Goal: Information Seeking & Learning: Find specific page/section

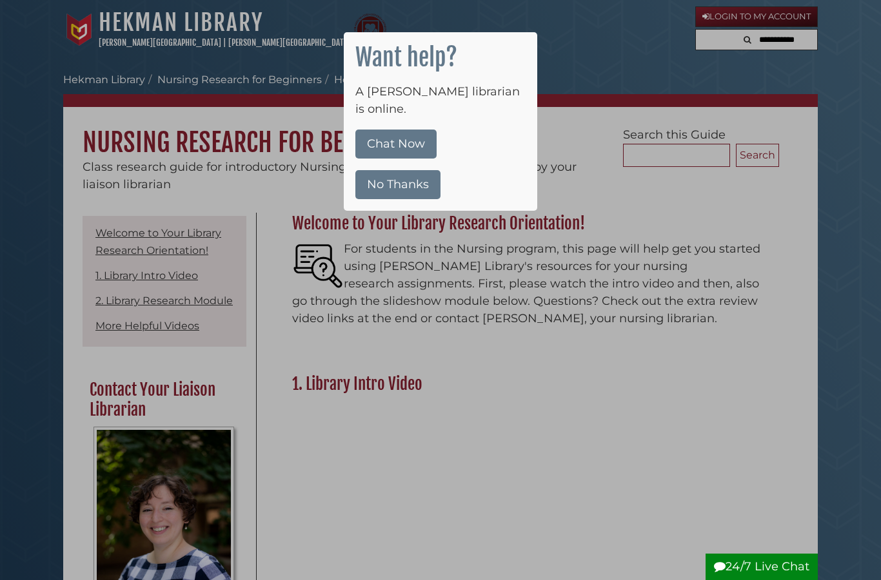
click at [381, 170] on button "No Thanks" at bounding box center [397, 184] width 85 height 29
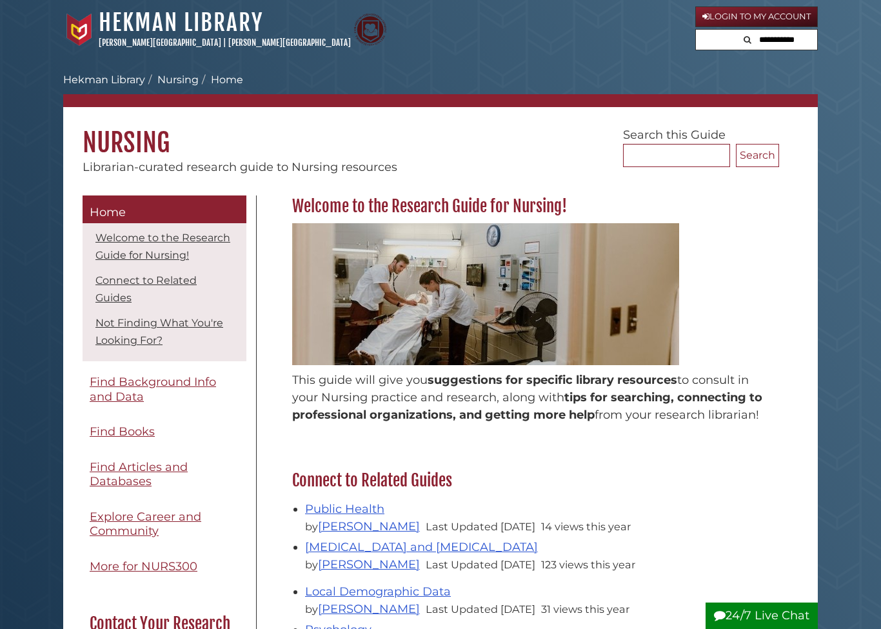
click at [111, 29] on link "Hekman Library" at bounding box center [181, 22] width 164 height 28
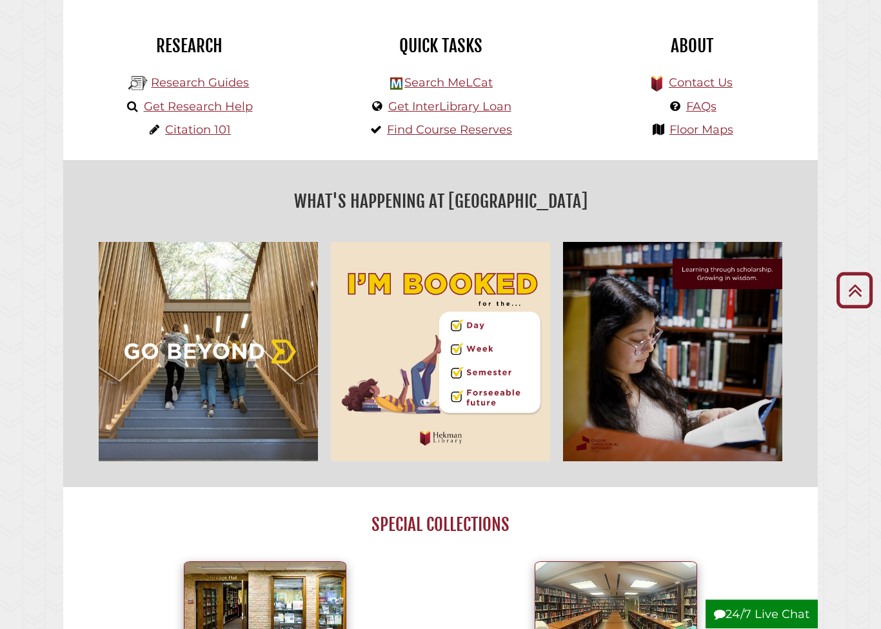
scroll to position [331, 0]
click at [847, 115] on body "Skip to Main Content [GEOGRAPHIC_DATA][PERSON_NAME] | [PERSON_NAME][GEOGRAPHIC_…" at bounding box center [440, 637] width 881 height 1936
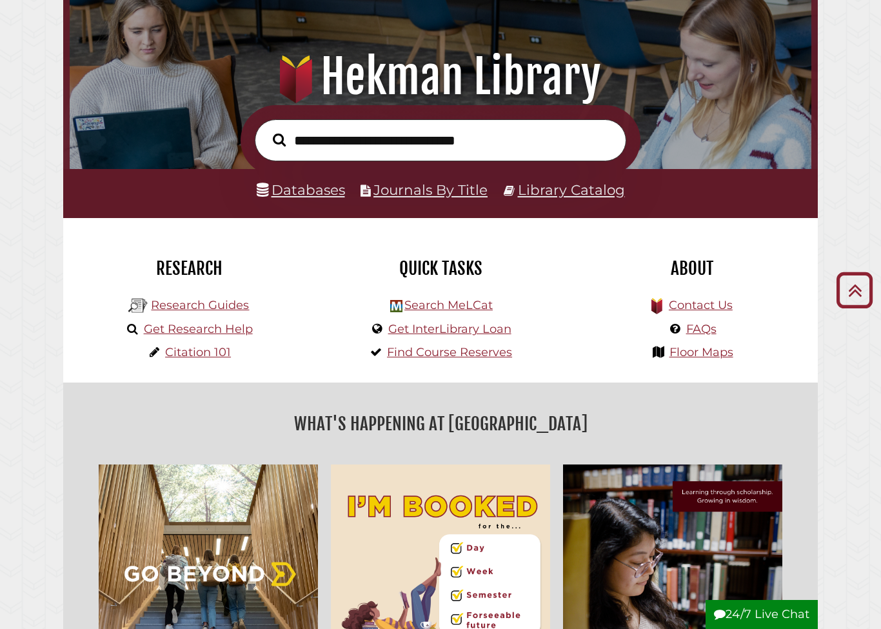
scroll to position [94, 0]
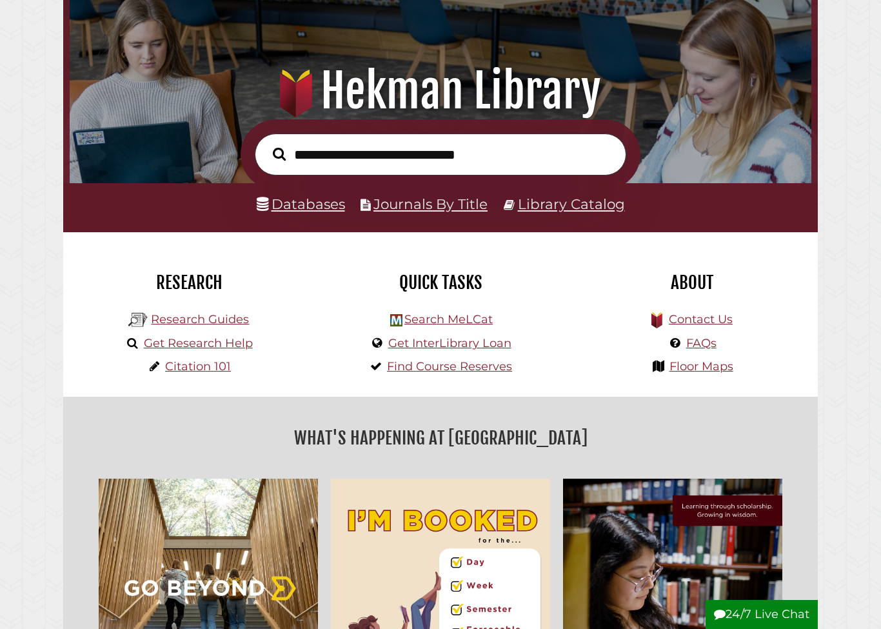
click at [309, 212] on link "Databases" at bounding box center [301, 203] width 88 height 17
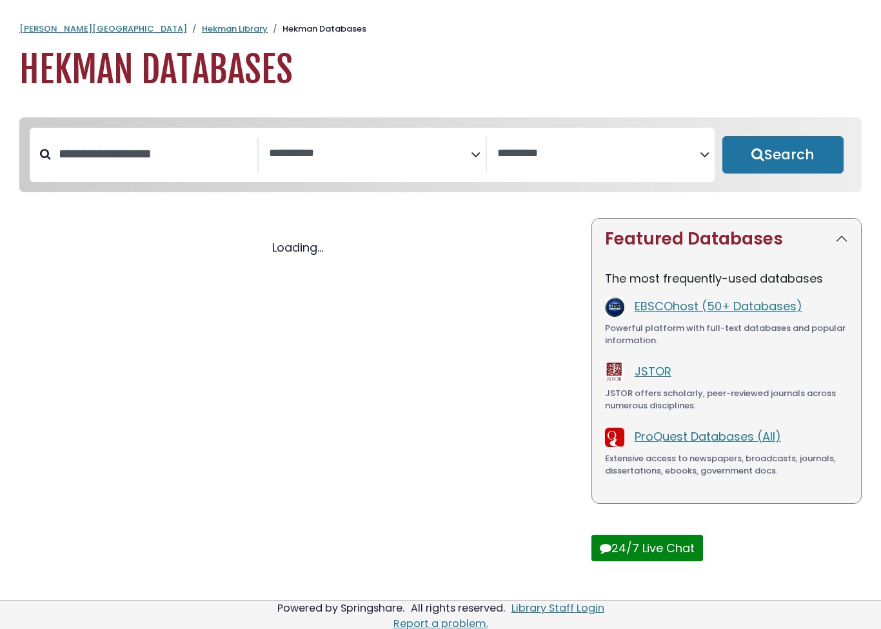
select select "Database Subject Filter"
select select "Database Vendors Filter"
select select "Database Subject Filter"
select select "Database Vendors Filter"
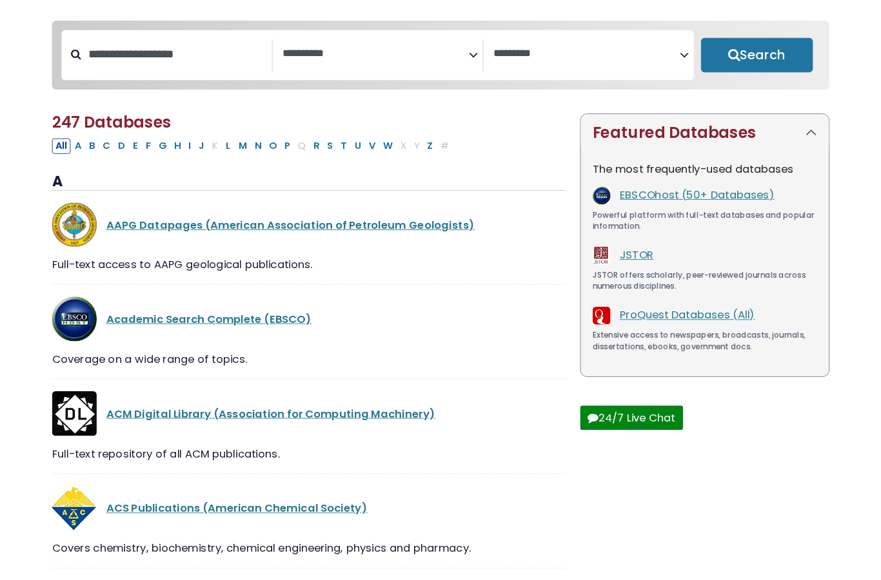
scroll to position [95, 0]
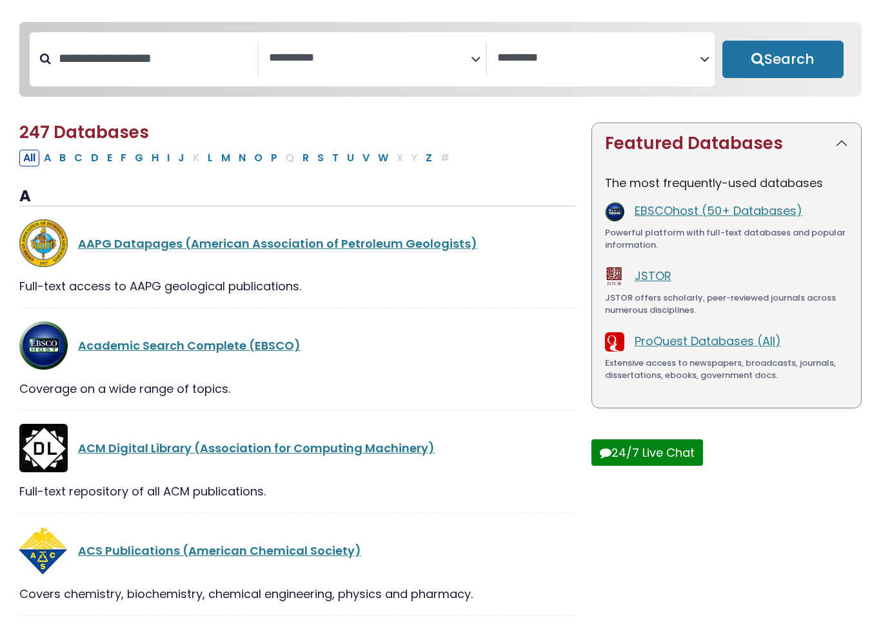
click at [397, 74] on span "Search filters" at bounding box center [370, 59] width 203 height 35
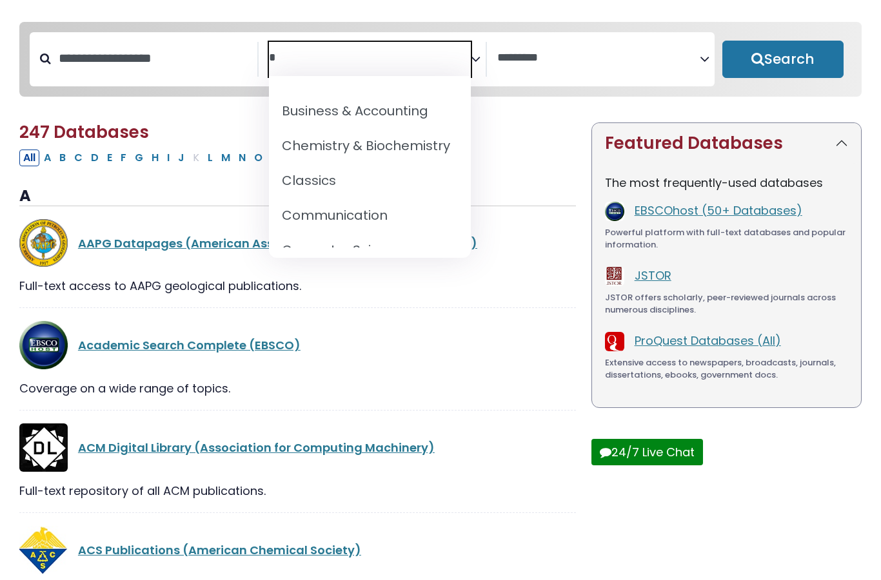
scroll to position [0, 0]
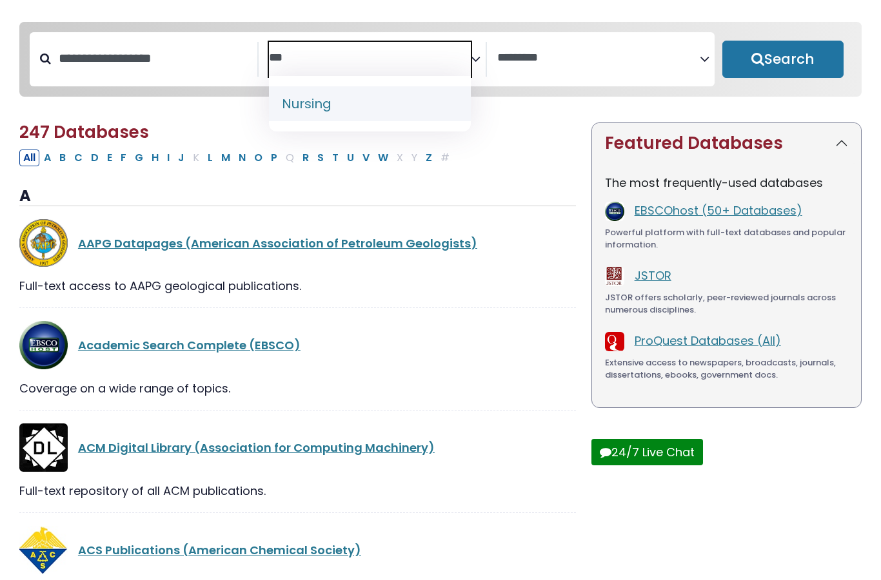
type textarea "***"
select select "*****"
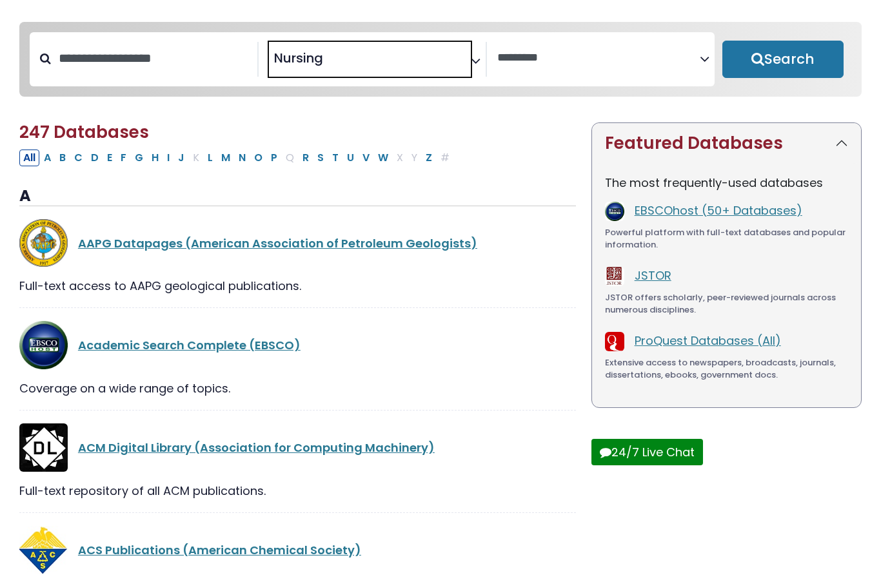
click at [786, 60] on button "Search" at bounding box center [782, 59] width 121 height 37
select select "Database Vendors Filter"
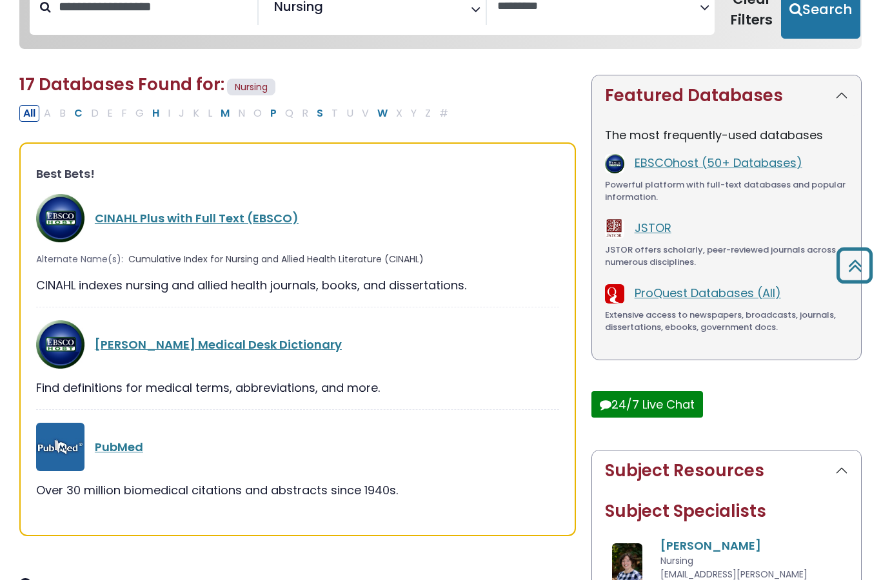
click at [571, 57] on div "**********" at bounding box center [441, 19] width 858 height 98
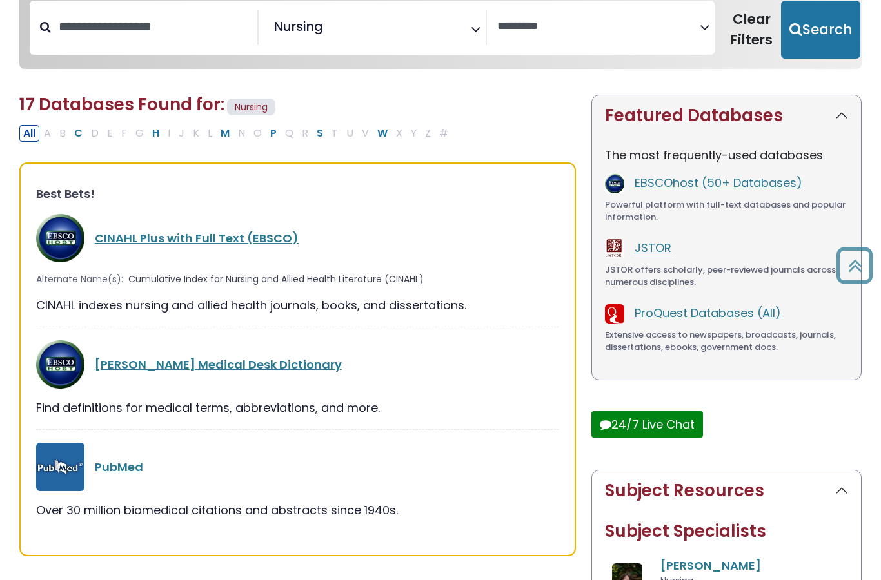
scroll to position [119, 0]
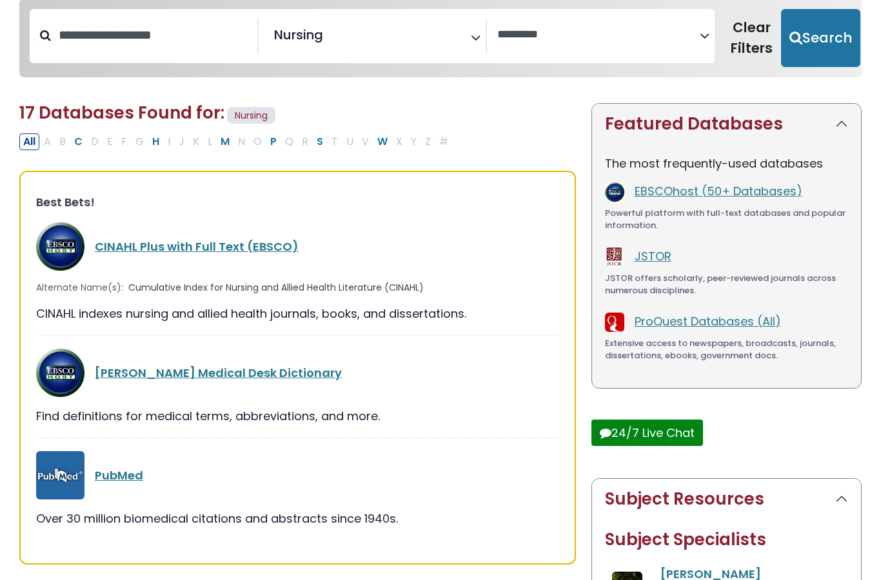
click at [84, 229] on img at bounding box center [60, 247] width 48 height 48
click at [111, 248] on link "CINAHL Plus with Full Text (EBSCO)" at bounding box center [197, 247] width 204 height 16
click at [126, 251] on link "CINAHL Plus with Full Text (EBSCO)" at bounding box center [197, 247] width 204 height 16
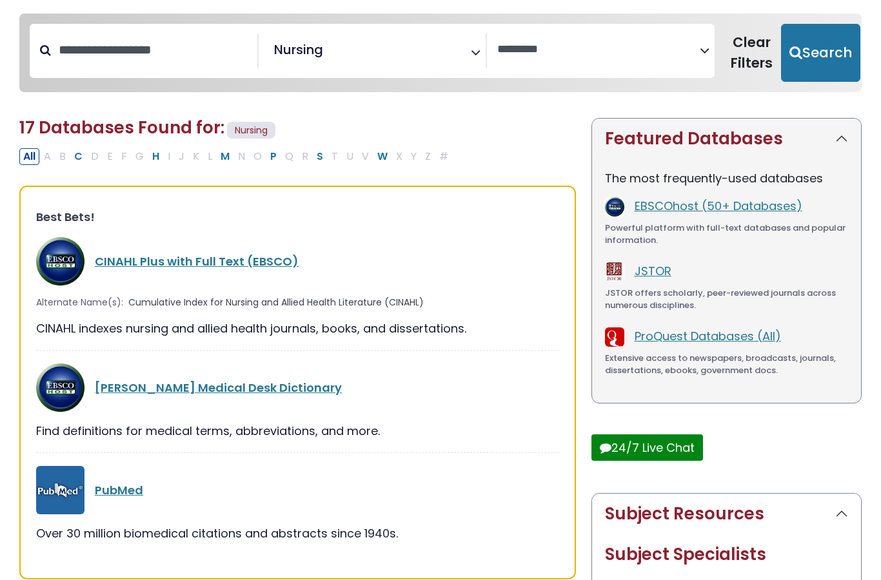
scroll to position [81, 0]
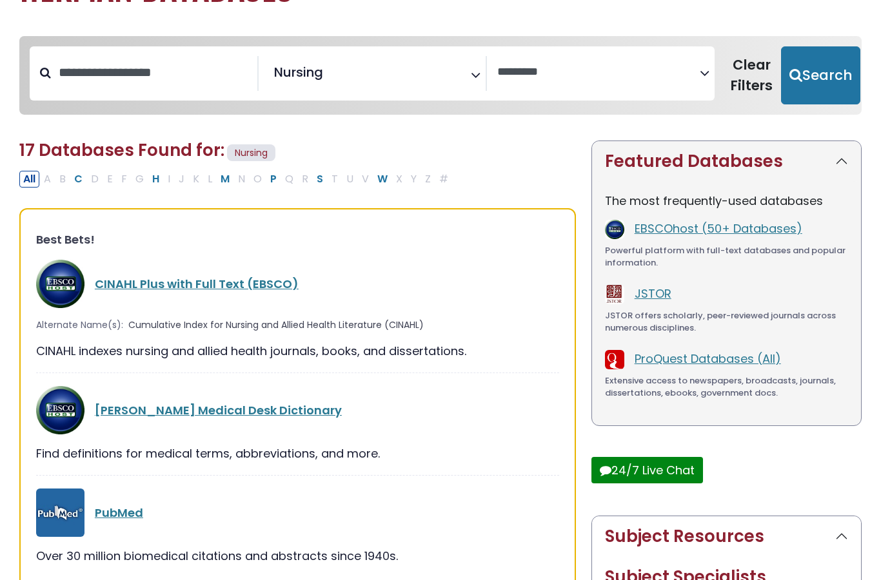
click at [43, 139] on span "17 Databases Found for:" at bounding box center [121, 150] width 205 height 23
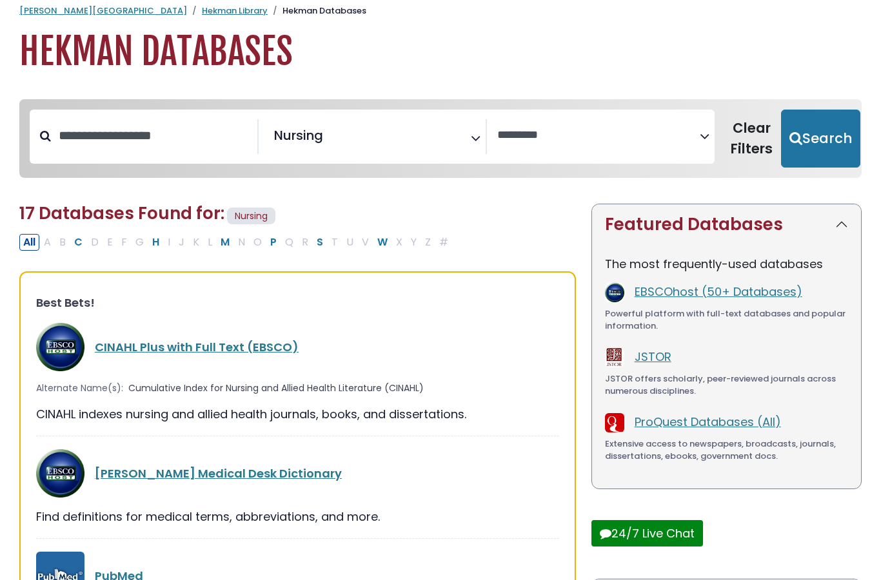
scroll to position [0, 0]
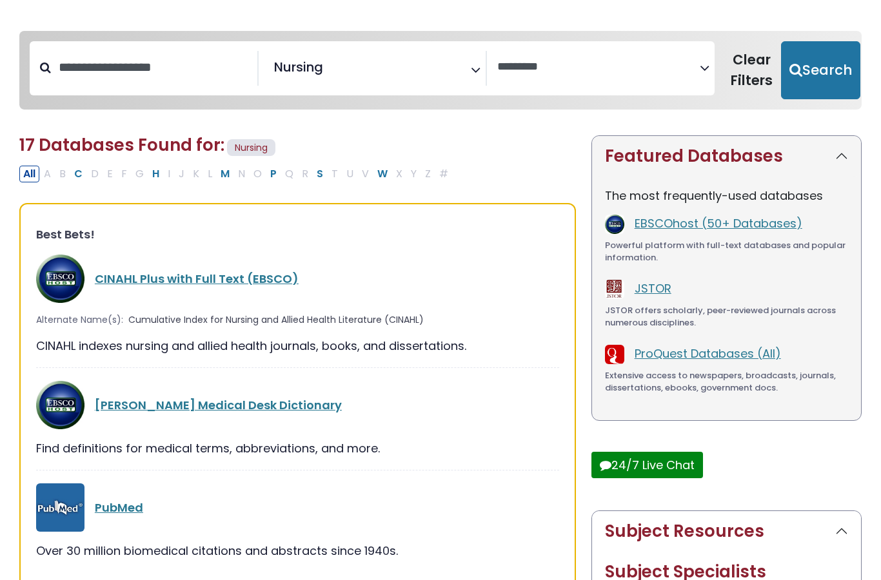
scroll to position [85, 0]
click at [96, 512] on link "PubMed" at bounding box center [119, 509] width 48 height 16
click at [95, 513] on link "PubMed" at bounding box center [119, 509] width 48 height 16
click at [47, 511] on img at bounding box center [60, 509] width 48 height 48
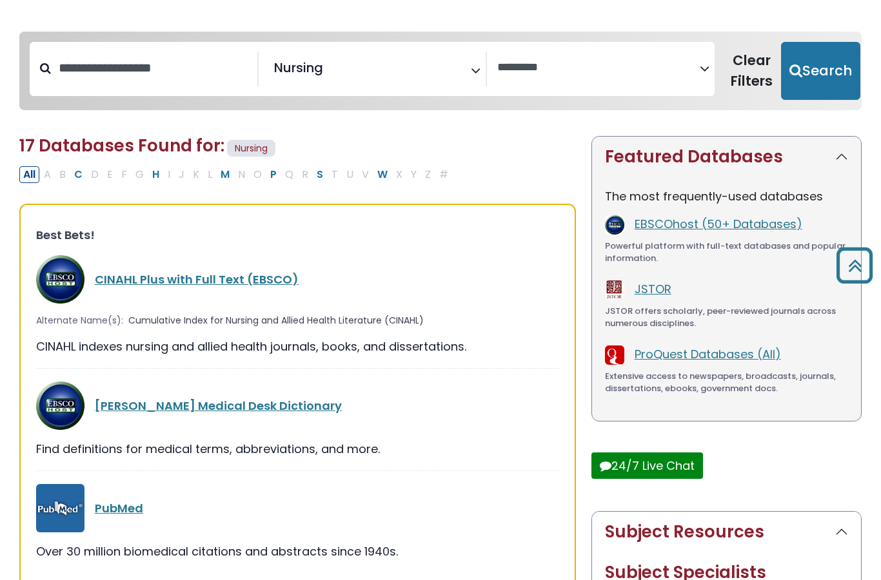
scroll to position [0, 0]
